Goal: Task Accomplishment & Management: Use online tool/utility

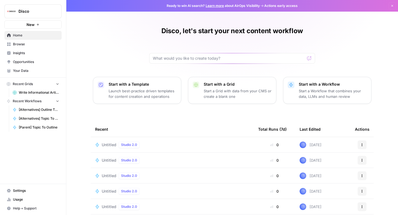
click at [30, 94] on span "Write Informational Articles" at bounding box center [39, 92] width 40 height 5
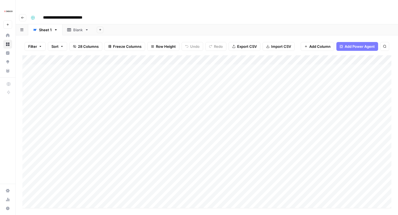
click at [89, 55] on div "Add Column" at bounding box center [206, 131] width 369 height 153
click at [125, 182] on div "Add Column" at bounding box center [206, 131] width 369 height 153
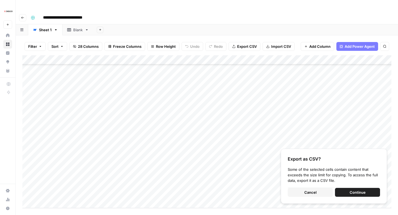
click at [322, 188] on button "Cancel" at bounding box center [310, 192] width 45 height 9
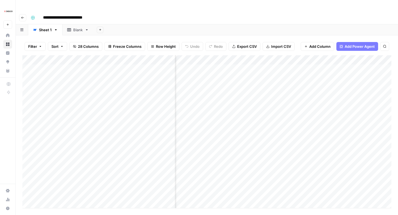
scroll to position [0, 0]
click at [280, 60] on div "Add Column" at bounding box center [206, 131] width 369 height 153
click at [238, 59] on div "Add Column" at bounding box center [206, 131] width 369 height 153
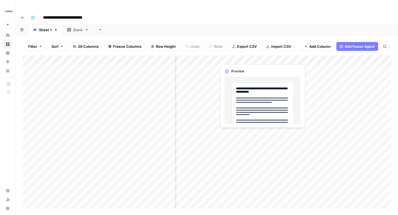
click at [238, 58] on div "Add Column" at bounding box center [206, 131] width 369 height 153
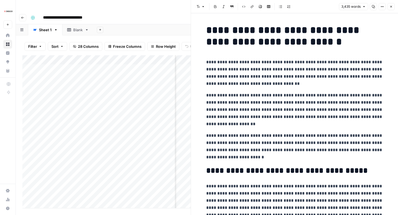
click at [180, 13] on div "**********" at bounding box center [210, 17] width 364 height 9
click at [390, 8] on button "Close" at bounding box center [391, 6] width 7 height 7
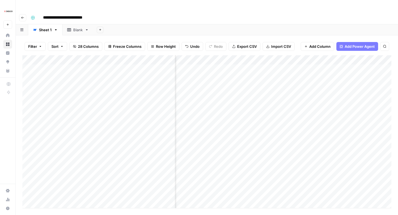
scroll to position [0, 582]
click at [252, 56] on div "Add Column" at bounding box center [206, 131] width 369 height 153
click at [250, 155] on div "Add Column" at bounding box center [206, 131] width 369 height 153
